Goal: Information Seeking & Learning: Learn about a topic

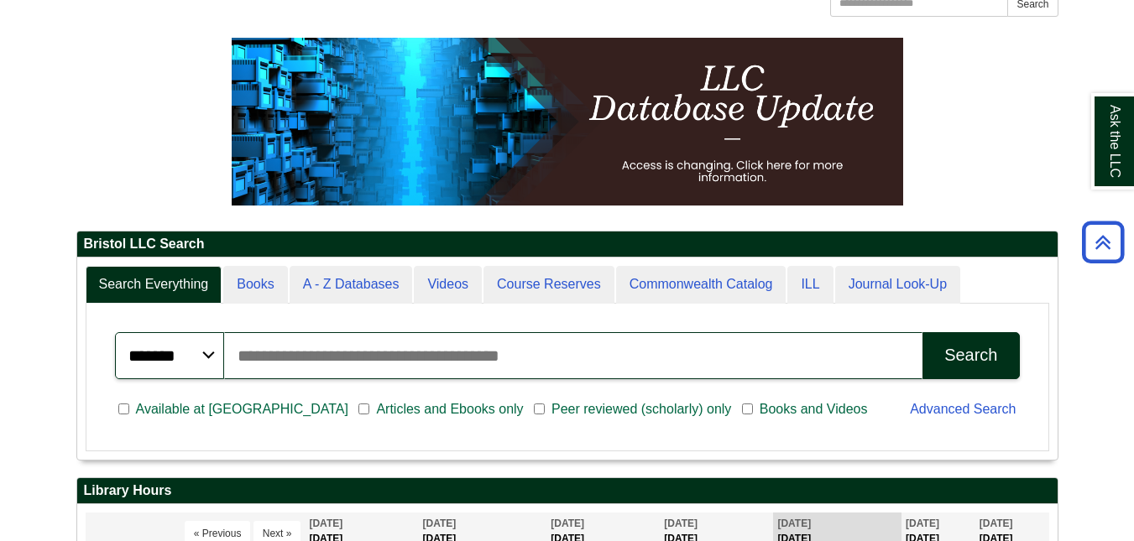
scroll to position [43, 0]
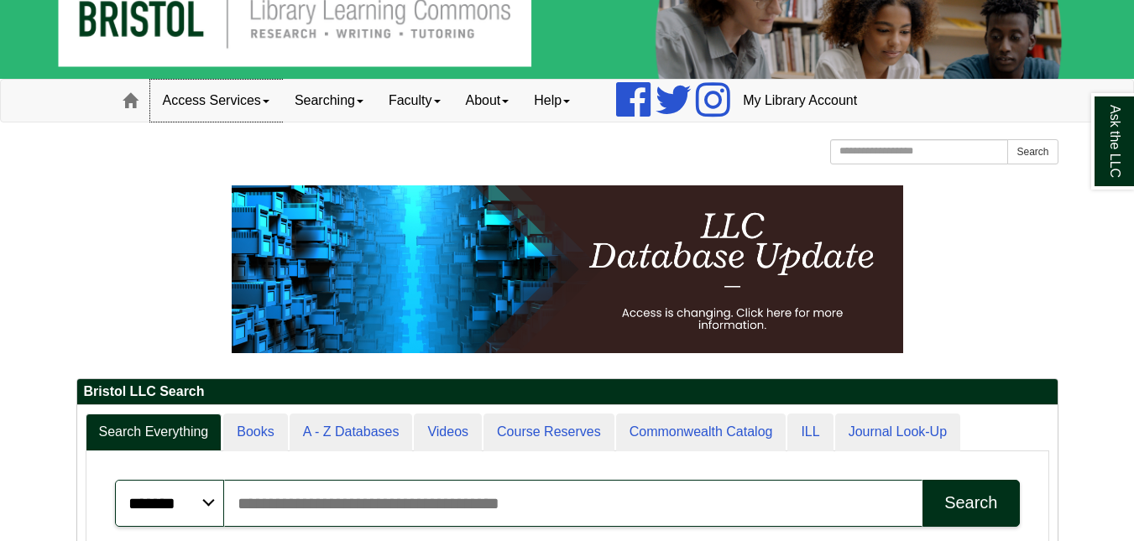
click at [248, 103] on link "Access Services" at bounding box center [216, 101] width 132 height 42
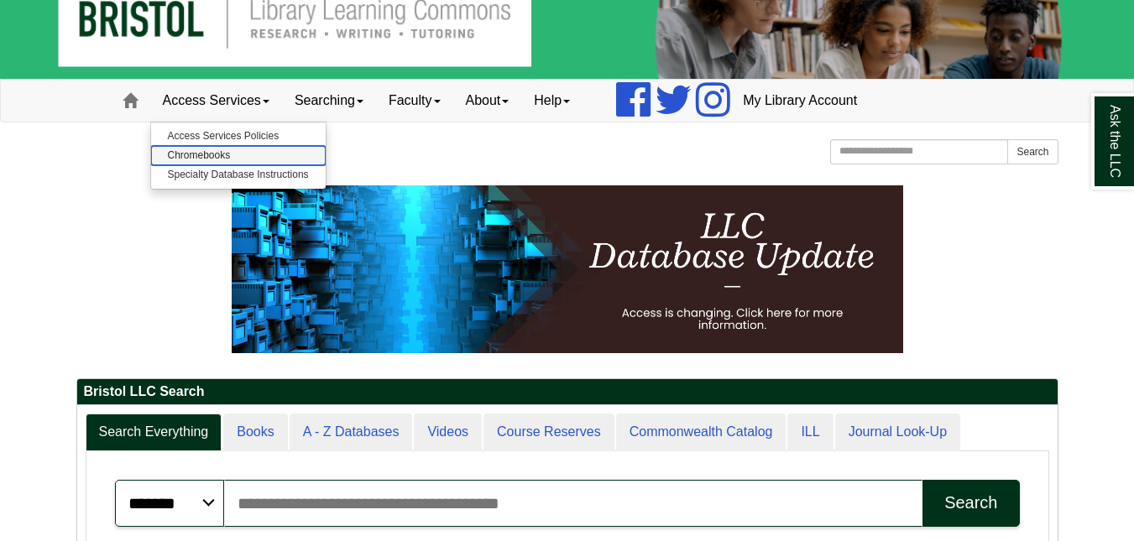
click at [196, 159] on link "Chromebooks" at bounding box center [238, 155] width 175 height 19
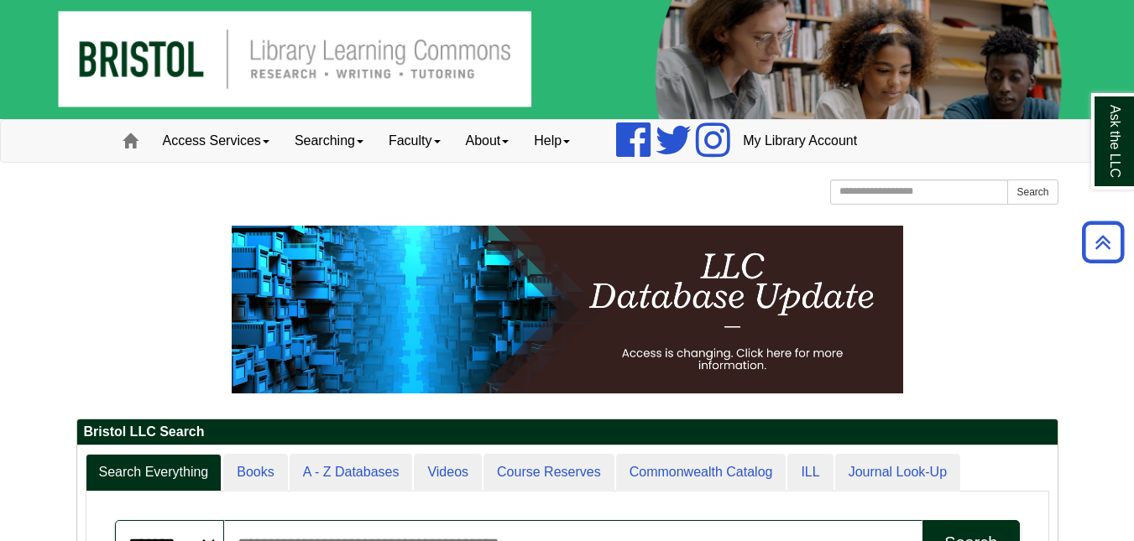
scroll to position [0, 0]
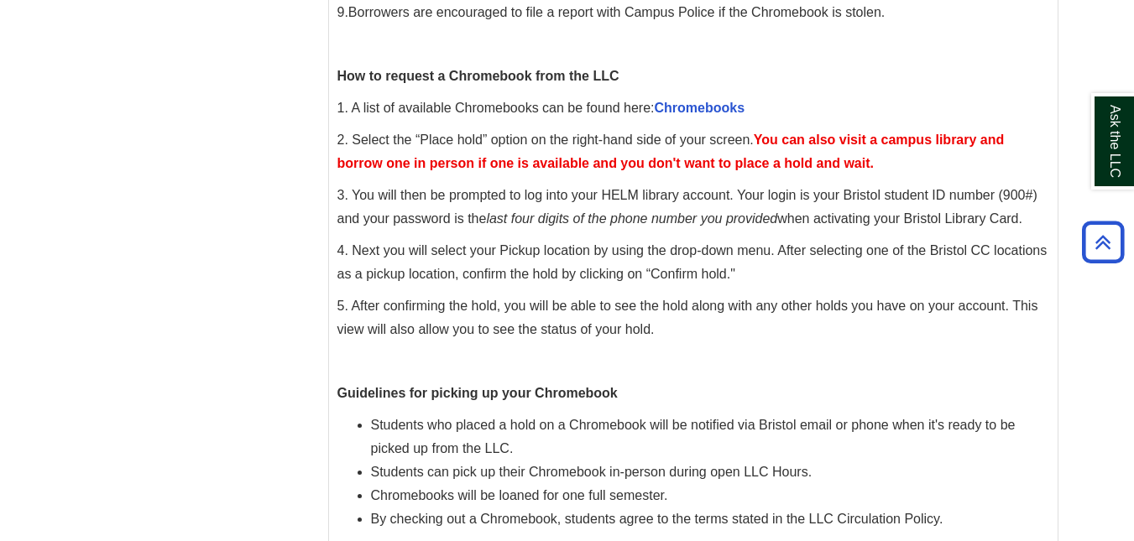
scroll to position [671, 0]
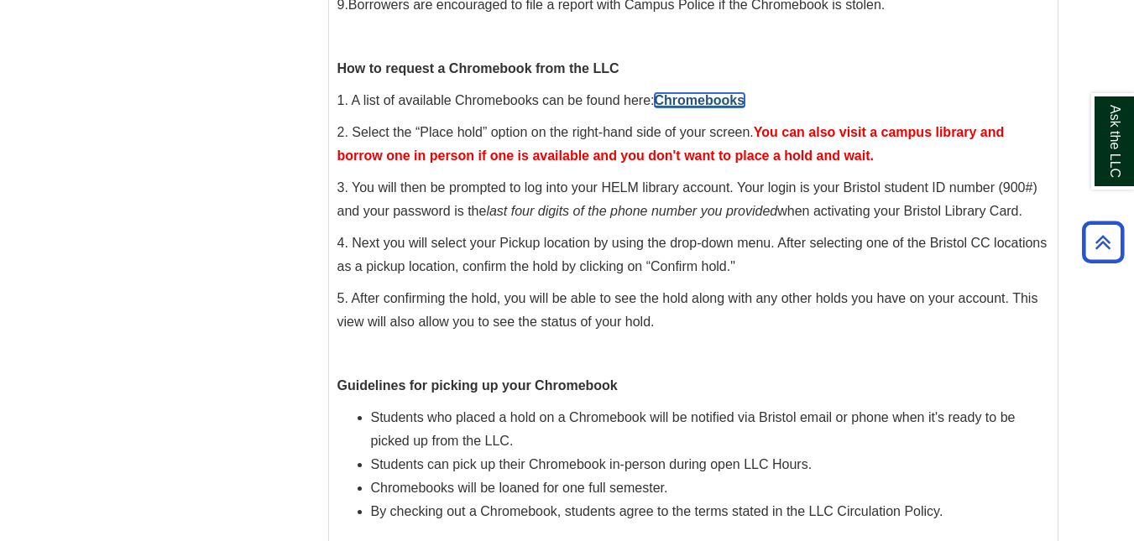
click at [723, 100] on link "Chromebooks" at bounding box center [700, 100] width 91 height 14
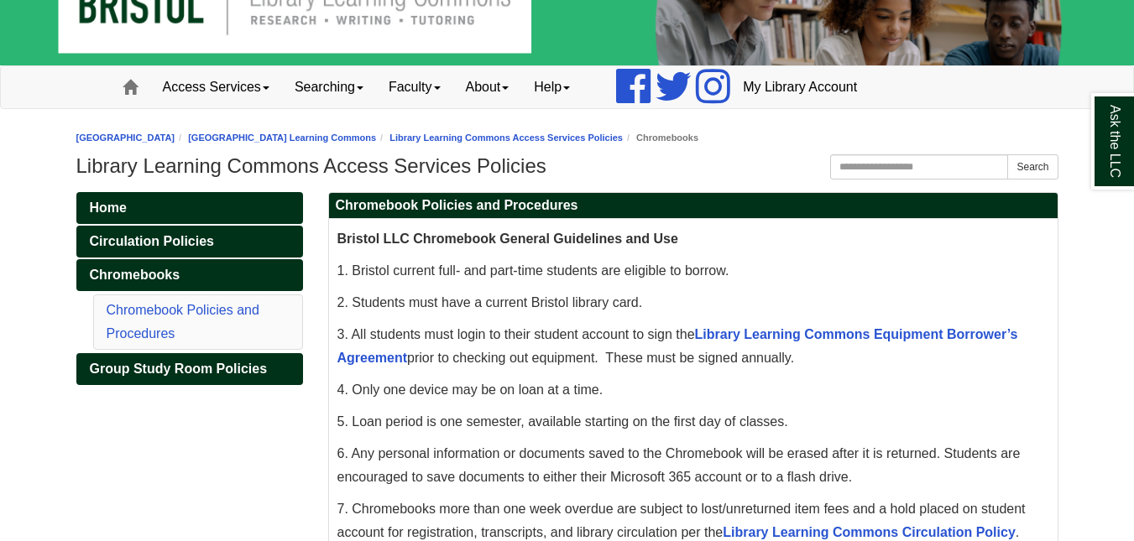
scroll to position [0, 0]
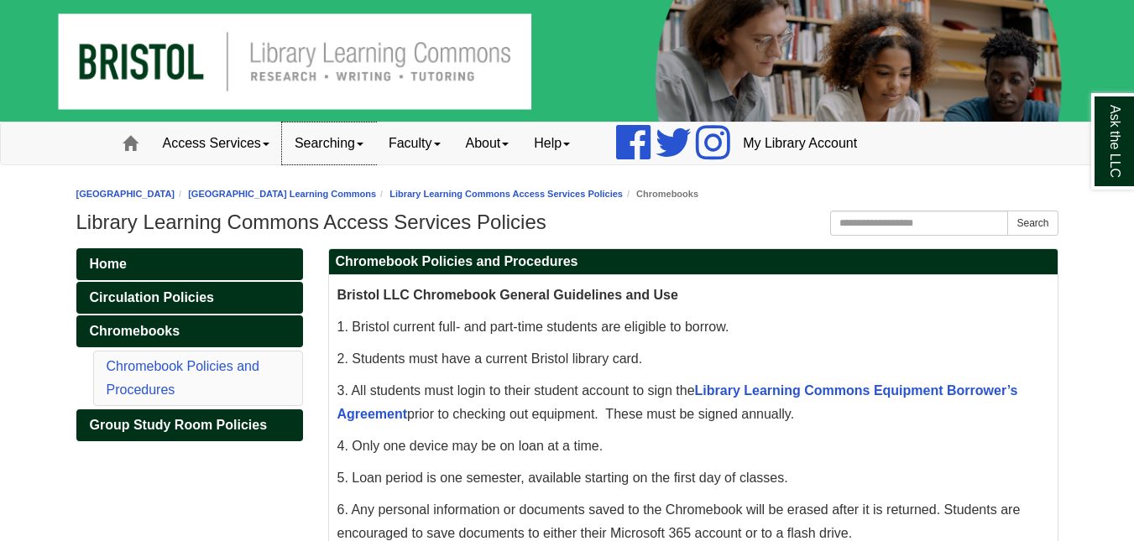
click at [342, 147] on link "Searching" at bounding box center [329, 144] width 94 height 42
